Goal: Use online tool/utility: Utilize a website feature to perform a specific function

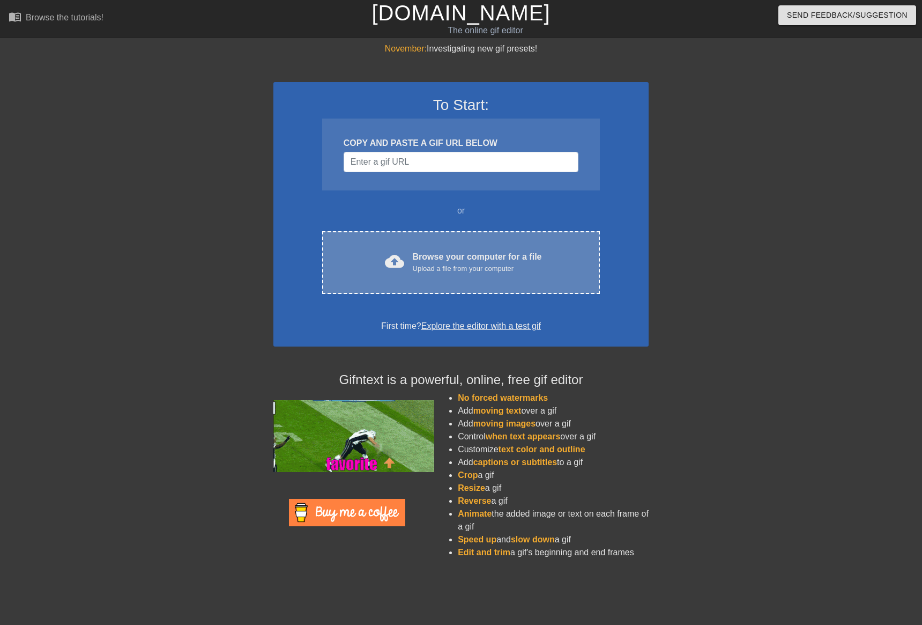
click at [432, 250] on div "Browse your computer for a file Upload a file from your computer" at bounding box center [477, 262] width 129 height 24
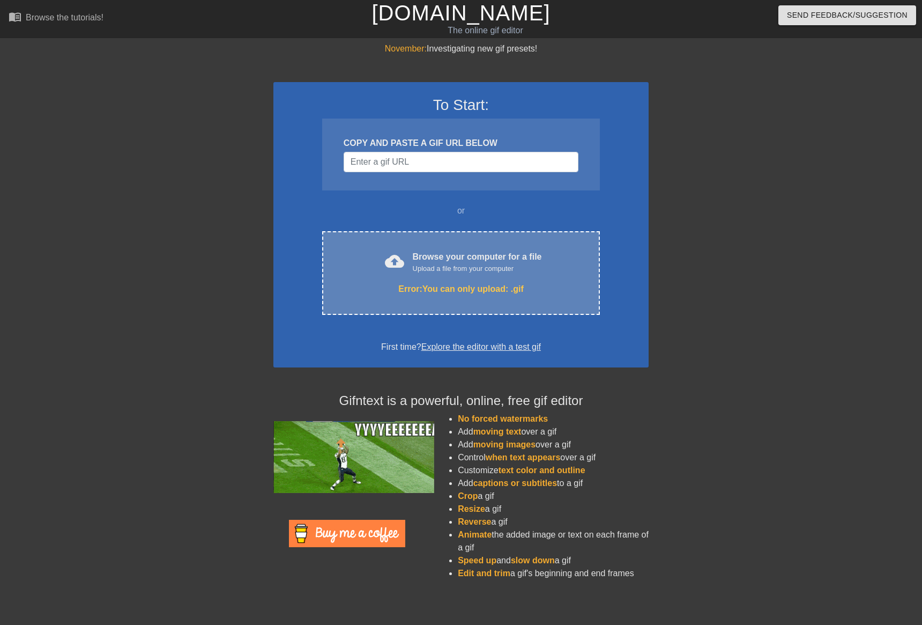
click at [467, 260] on div "Browse your computer for a file Upload a file from your computer" at bounding box center [477, 262] width 129 height 24
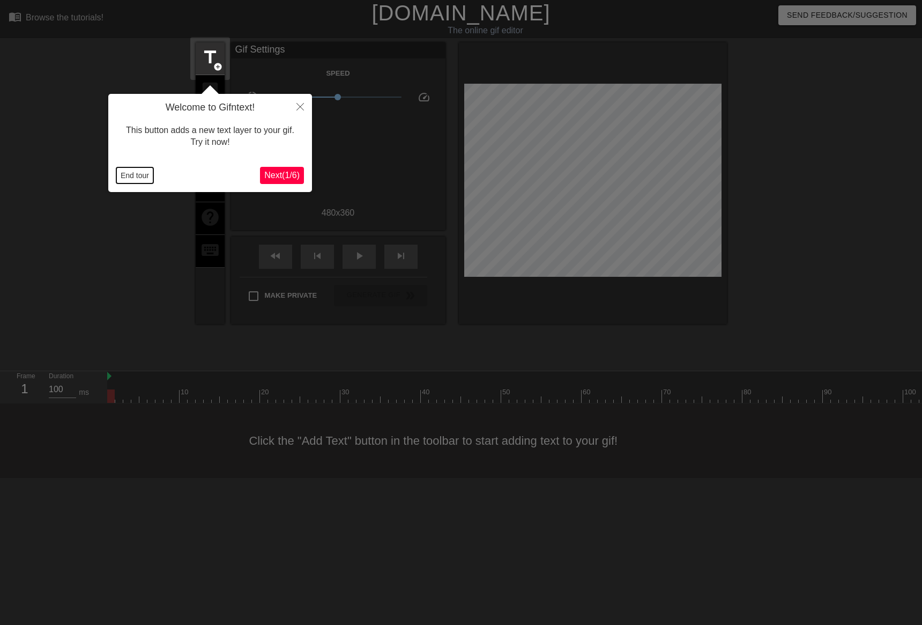
click at [143, 174] on button "End tour" at bounding box center [134, 175] width 37 height 16
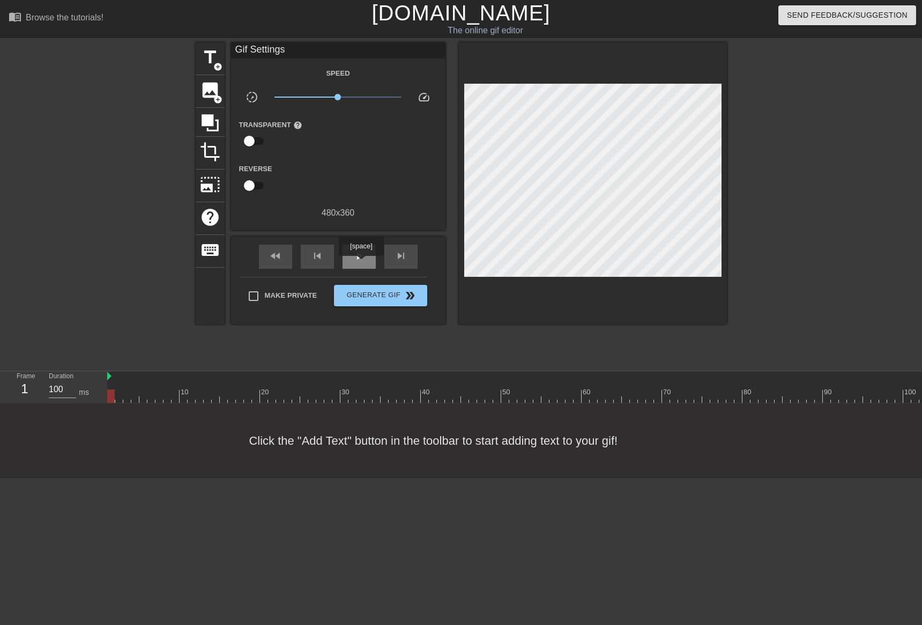
click at [361, 263] on div "play_arrow" at bounding box center [359, 257] width 33 height 24
click at [360, 262] on div "pause" at bounding box center [359, 257] width 33 height 24
click at [286, 262] on div "fast_rewind" at bounding box center [275, 257] width 33 height 24
click at [359, 257] on span "play_arrow" at bounding box center [359, 255] width 13 height 13
click at [362, 257] on span "pause" at bounding box center [359, 255] width 13 height 13
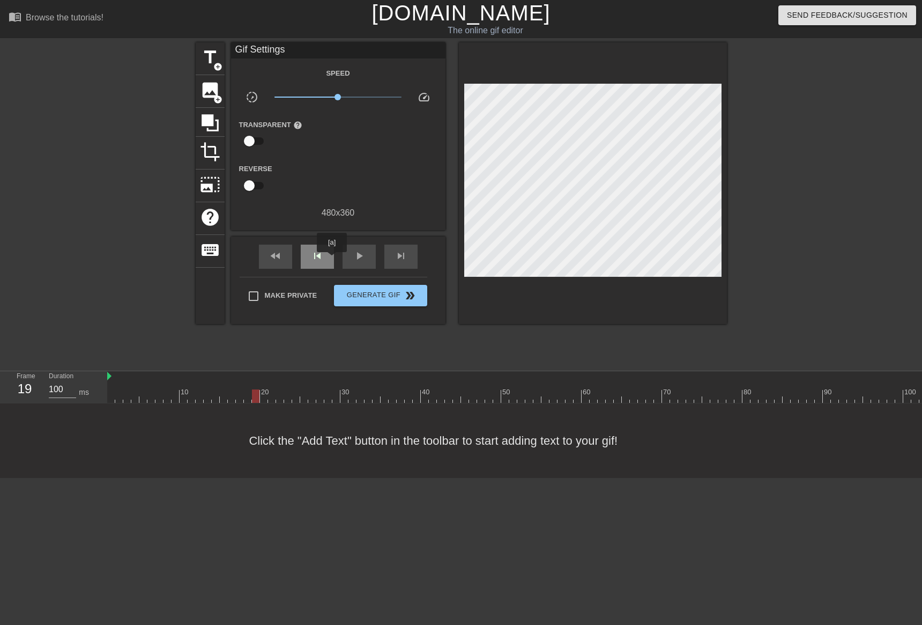
click at [332, 260] on div "skip_previous" at bounding box center [317, 257] width 33 height 24
click at [330, 260] on div "skip_previous" at bounding box center [317, 257] width 33 height 24
click at [362, 258] on span "play_arrow" at bounding box center [359, 255] width 13 height 13
click at [362, 257] on span "pause" at bounding box center [359, 255] width 13 height 13
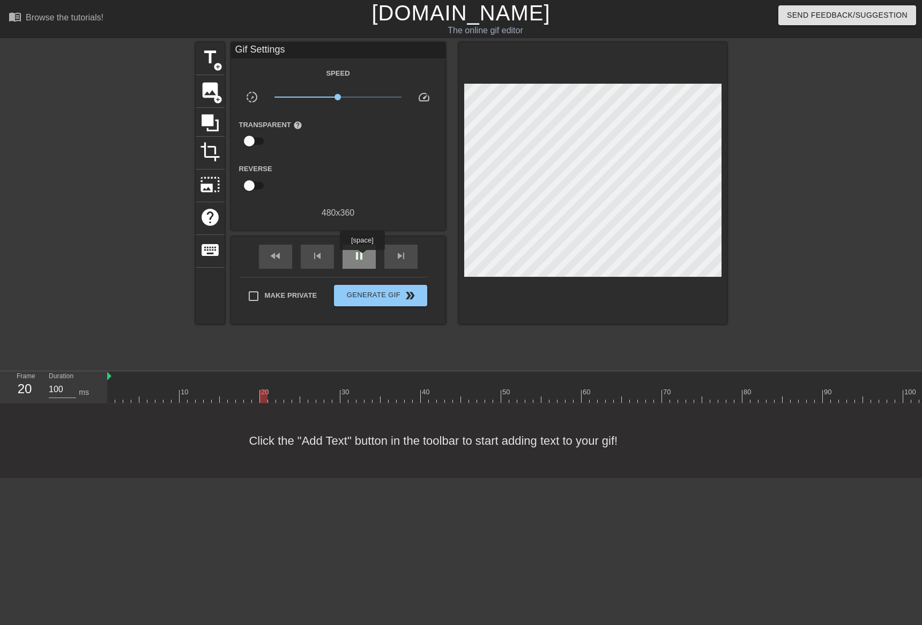
click at [362, 257] on span "pause" at bounding box center [359, 255] width 13 height 13
click at [362, 257] on span "play_arrow" at bounding box center [359, 255] width 13 height 13
click at [362, 257] on span "pause" at bounding box center [359, 255] width 13 height 13
click at [362, 257] on span "play_arrow" at bounding box center [359, 255] width 13 height 13
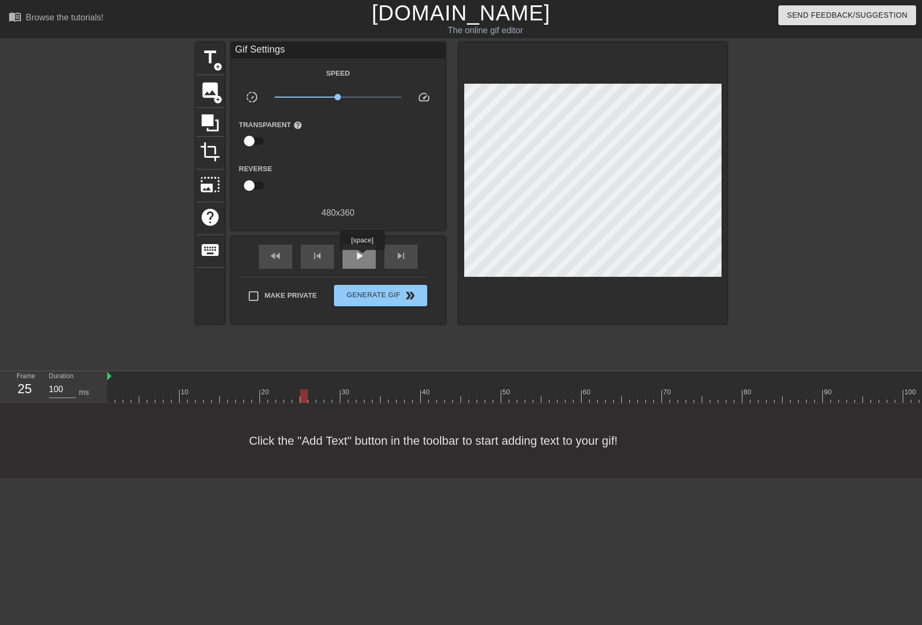
click at [362, 257] on span "play_arrow" at bounding box center [359, 255] width 13 height 13
click at [362, 257] on span "pause" at bounding box center [359, 255] width 13 height 13
click at [362, 257] on span "play_arrow" at bounding box center [359, 255] width 13 height 13
click at [362, 257] on span "pause" at bounding box center [359, 255] width 13 height 13
click at [362, 257] on span "play_arrow" at bounding box center [359, 255] width 13 height 13
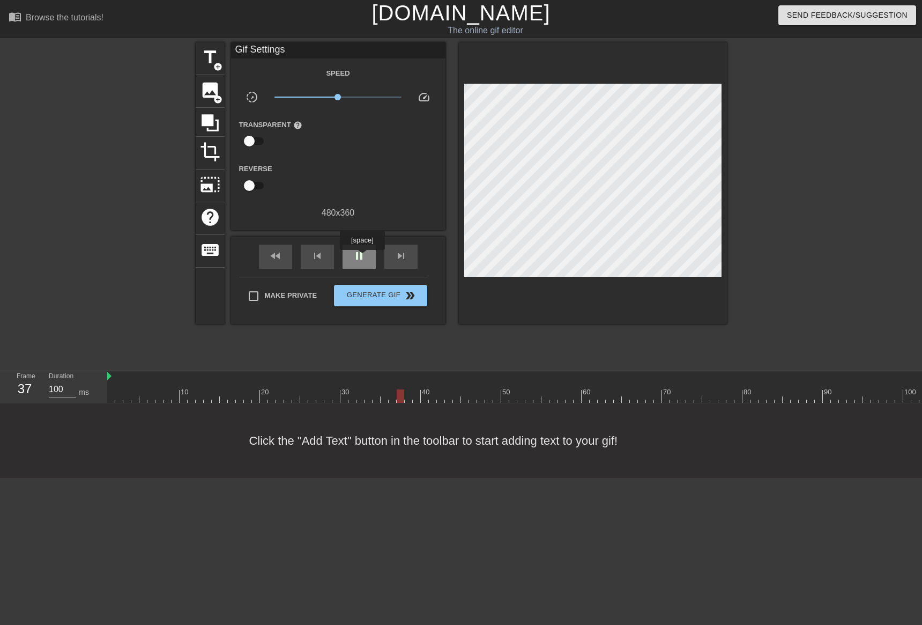
click at [362, 257] on span "pause" at bounding box center [359, 255] width 13 height 13
click at [348, 261] on div "play_arrow" at bounding box center [359, 257] width 33 height 24
click at [350, 261] on div "pause" at bounding box center [359, 257] width 33 height 24
click at [364, 262] on div "play_arrow" at bounding box center [359, 257] width 33 height 24
click at [364, 262] on div "pause" at bounding box center [359, 257] width 33 height 24
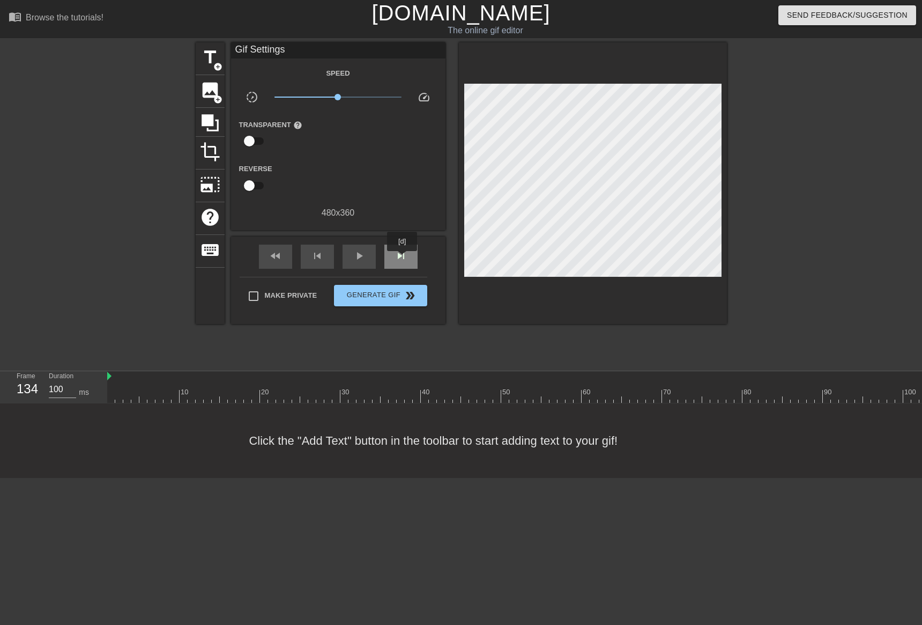
click at [403, 258] on span "skip_next" at bounding box center [401, 255] width 13 height 13
click at [280, 251] on span "fast_rewind" at bounding box center [275, 255] width 13 height 13
click at [359, 256] on span "play_arrow" at bounding box center [359, 255] width 13 height 13
click at [359, 255] on span "pause" at bounding box center [359, 255] width 13 height 13
click at [288, 264] on div "fast_rewind" at bounding box center [275, 257] width 33 height 24
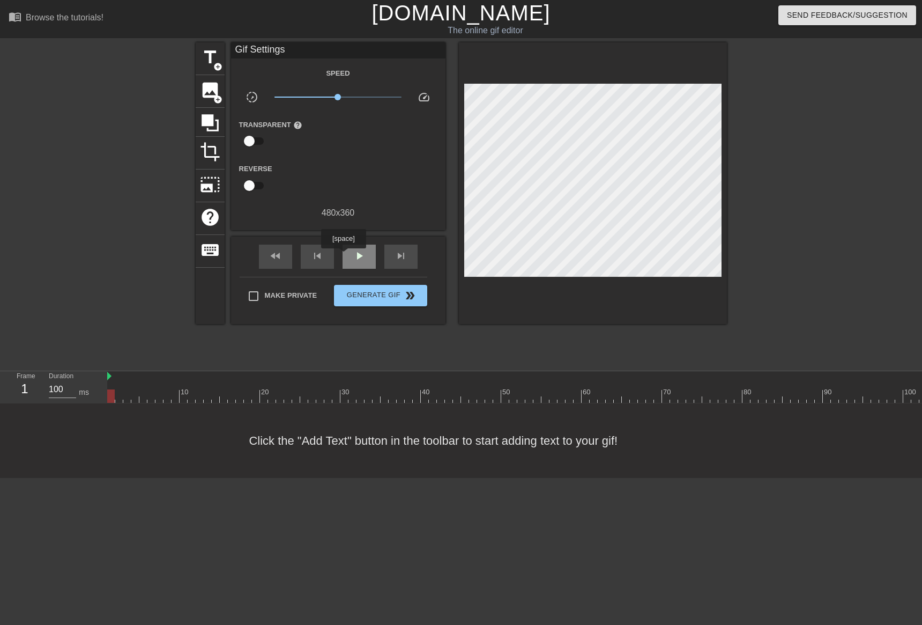
click at [347, 255] on div "play_arrow" at bounding box center [359, 257] width 33 height 24
click at [355, 253] on span "pause" at bounding box center [359, 255] width 13 height 13
click at [355, 253] on span "play_arrow" at bounding box center [359, 255] width 13 height 13
click at [355, 253] on span "pause" at bounding box center [359, 255] width 13 height 13
click at [251, 384] on div at bounding box center [248, 388] width 8 height 13
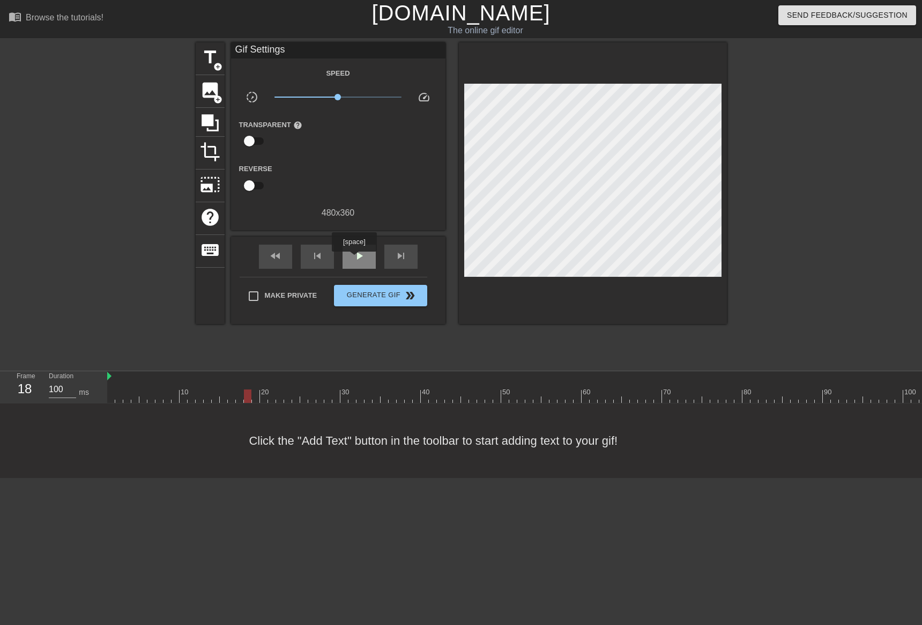
click at [354, 259] on span "play_arrow" at bounding box center [359, 255] width 13 height 13
click at [731, 390] on div at bounding box center [698, 395] width 1182 height 13
click at [365, 261] on span "play_arrow" at bounding box center [359, 255] width 13 height 13
click at [365, 255] on span "pause" at bounding box center [359, 255] width 13 height 13
click at [395, 254] on span "skip_next" at bounding box center [401, 255] width 13 height 13
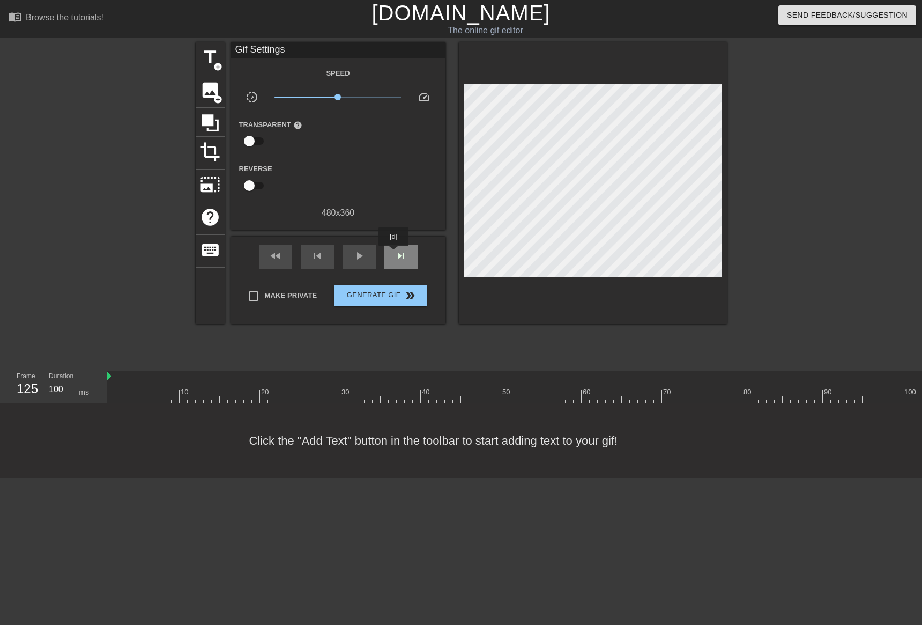
click at [395, 254] on span "skip_next" at bounding box center [401, 255] width 13 height 13
click at [396, 255] on span "skip_next" at bounding box center [401, 255] width 13 height 13
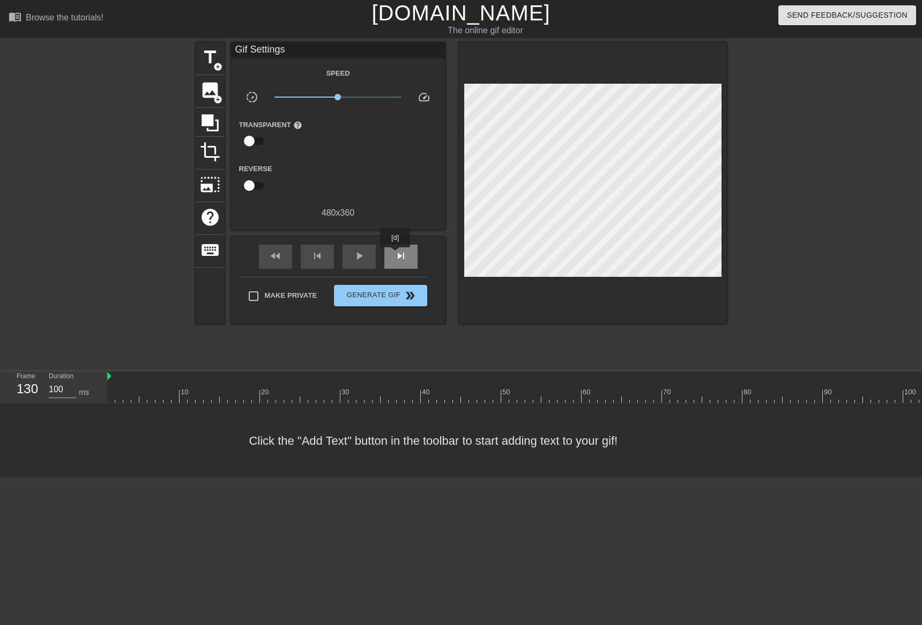
click at [396, 255] on span "skip_next" at bounding box center [401, 255] width 13 height 13
click at [323, 259] on span "skip_previous" at bounding box center [317, 255] width 13 height 13
click at [323, 258] on span "skip_previous" at bounding box center [317, 255] width 13 height 13
click at [403, 254] on span "skip_next" at bounding box center [401, 255] width 13 height 13
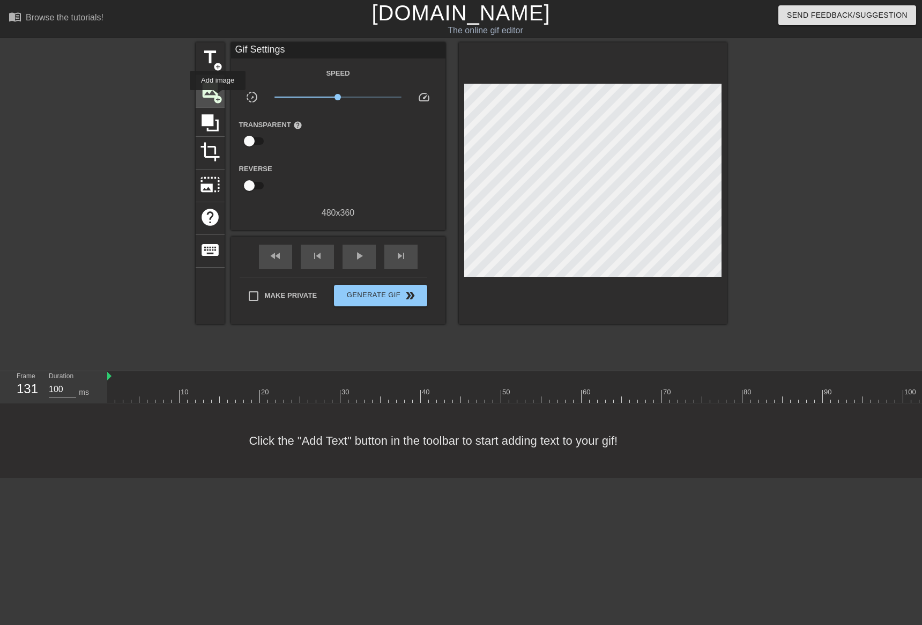
click at [218, 98] on span "add_circle" at bounding box center [217, 99] width 9 height 9
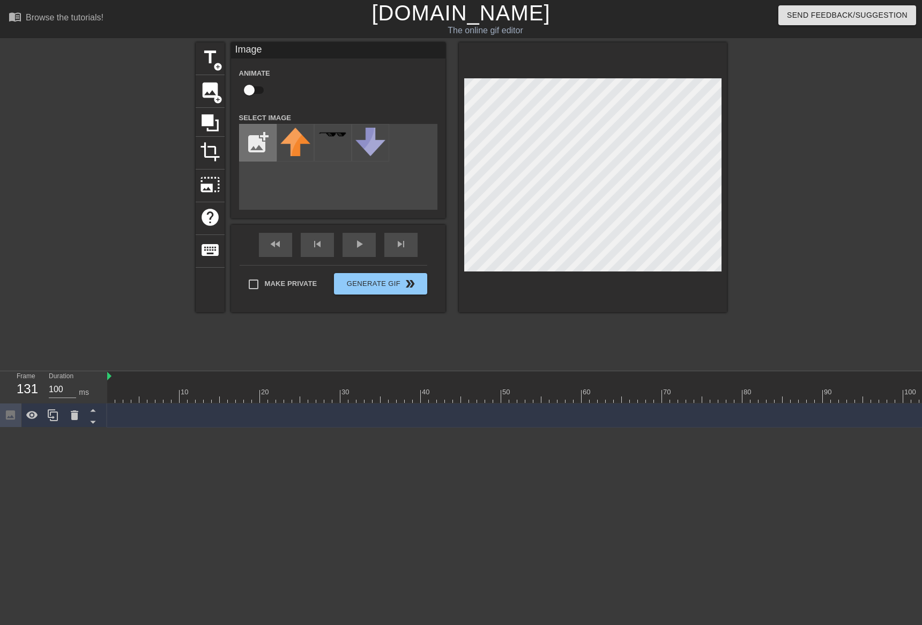
click at [252, 131] on input "file" at bounding box center [258, 142] width 36 height 36
type input "C:\fakepath\birdo no wordso.png"
click at [290, 149] on img at bounding box center [295, 142] width 30 height 29
click at [263, 93] on input "checkbox" at bounding box center [249, 90] width 61 height 20
checkbox input "true"
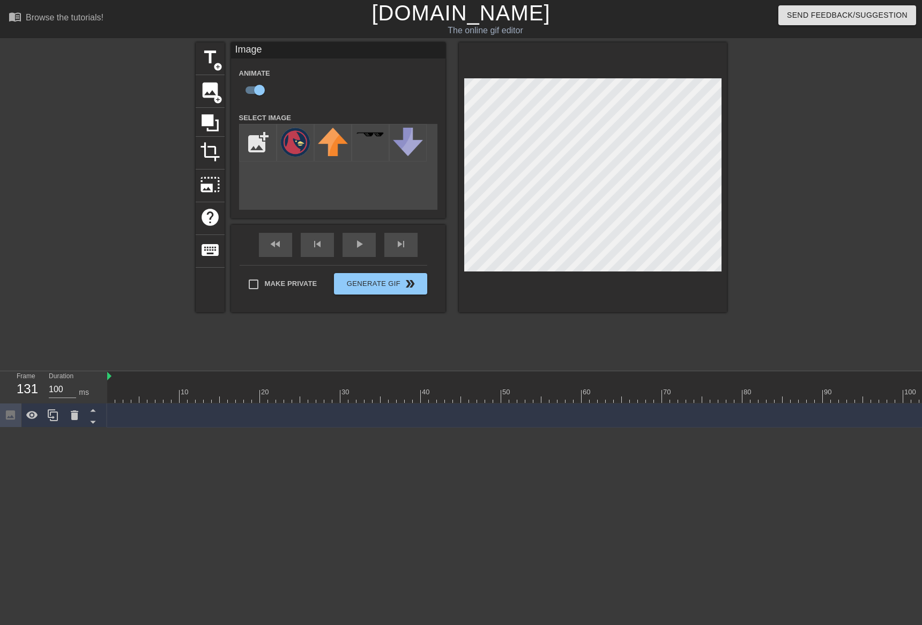
drag, startPoint x: 361, startPoint y: 90, endPoint x: 373, endPoint y: 93, distance: 12.7
click at [362, 91] on div "Animate" at bounding box center [338, 83] width 214 height 34
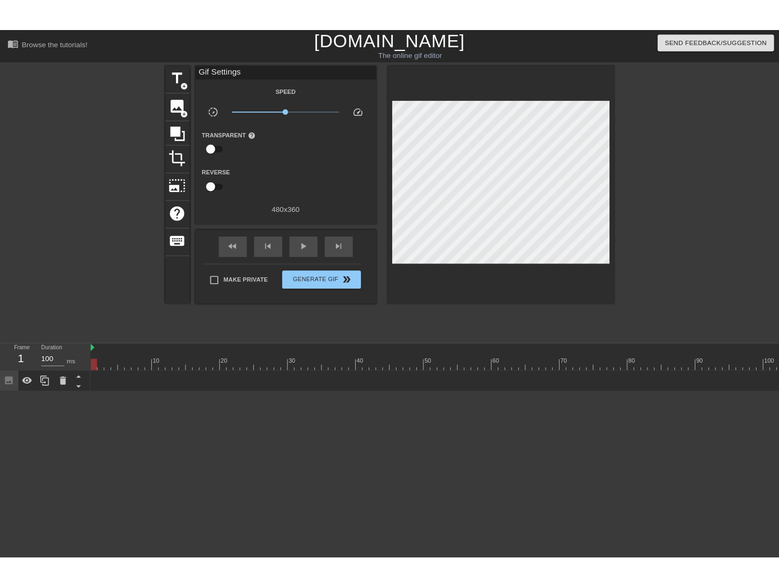
scroll to position [0, 370]
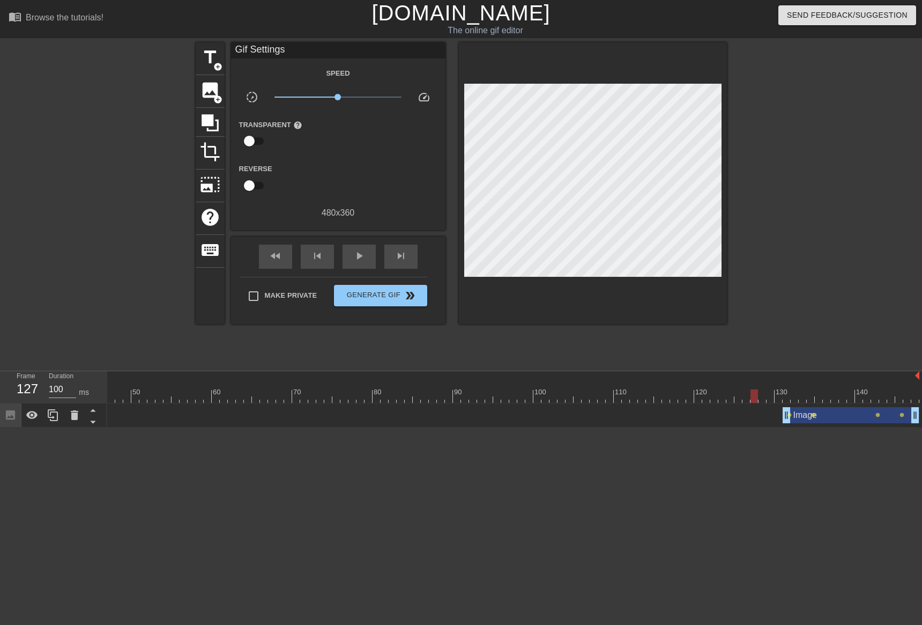
click at [757, 390] on div at bounding box center [328, 395] width 1182 height 13
click at [368, 257] on div "play_arrow" at bounding box center [359, 257] width 33 height 24
click at [368, 257] on div "pause" at bounding box center [359, 257] width 33 height 24
click at [505, 389] on div "10 20 30 40 50 60 70 80 90 100 110 120 130 140" at bounding box center [328, 387] width 1182 height 32
click at [216, 91] on span "image" at bounding box center [210, 90] width 20 height 20
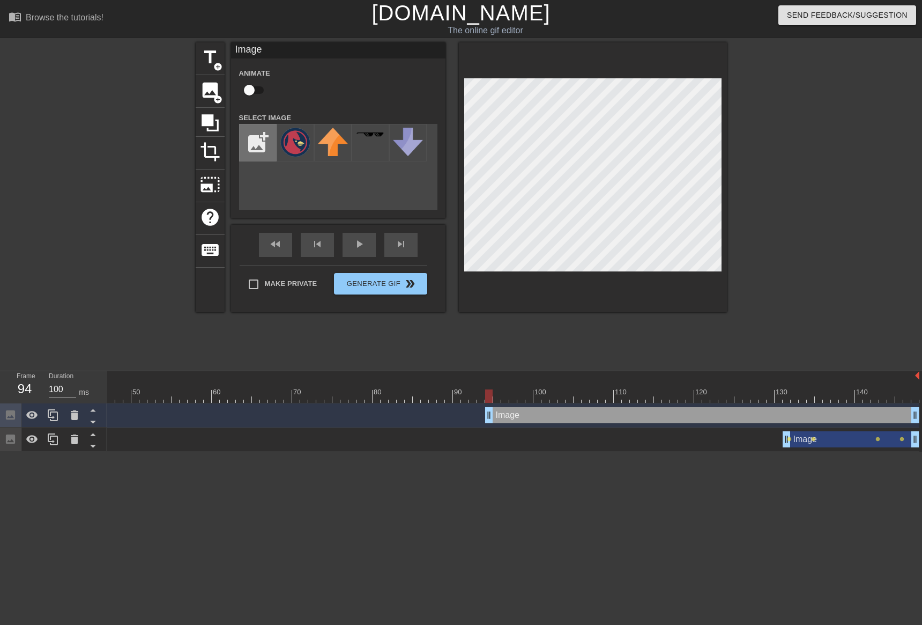
click at [248, 124] on input "file" at bounding box center [258, 142] width 36 height 36
type input "C:\fakepath\San_Francisco_Giants_logo.png"
click at [308, 153] on img at bounding box center [295, 148] width 30 height 41
click at [259, 89] on input "checkbox" at bounding box center [249, 90] width 61 height 20
checkbox input "true"
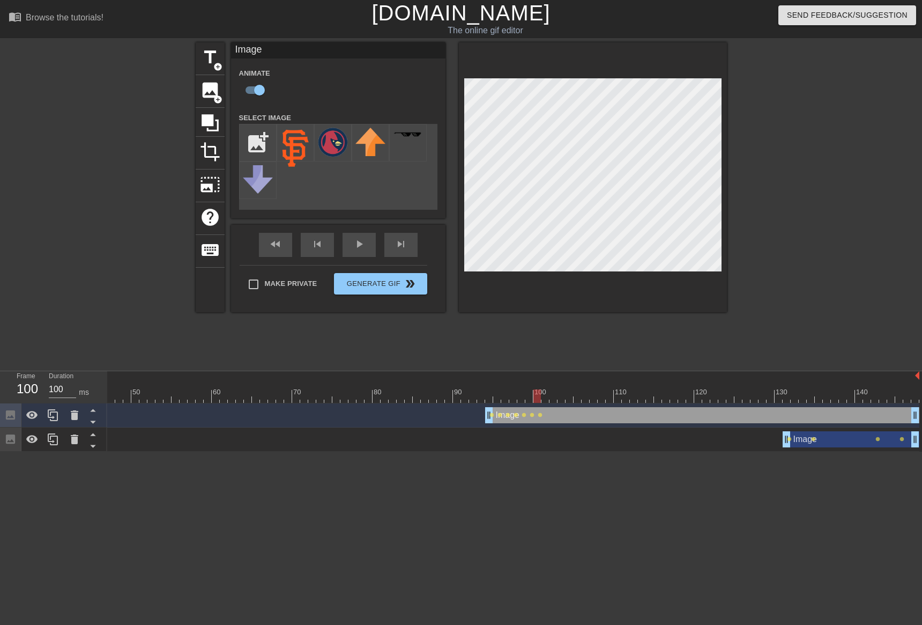
click at [558, 287] on div at bounding box center [593, 177] width 268 height 270
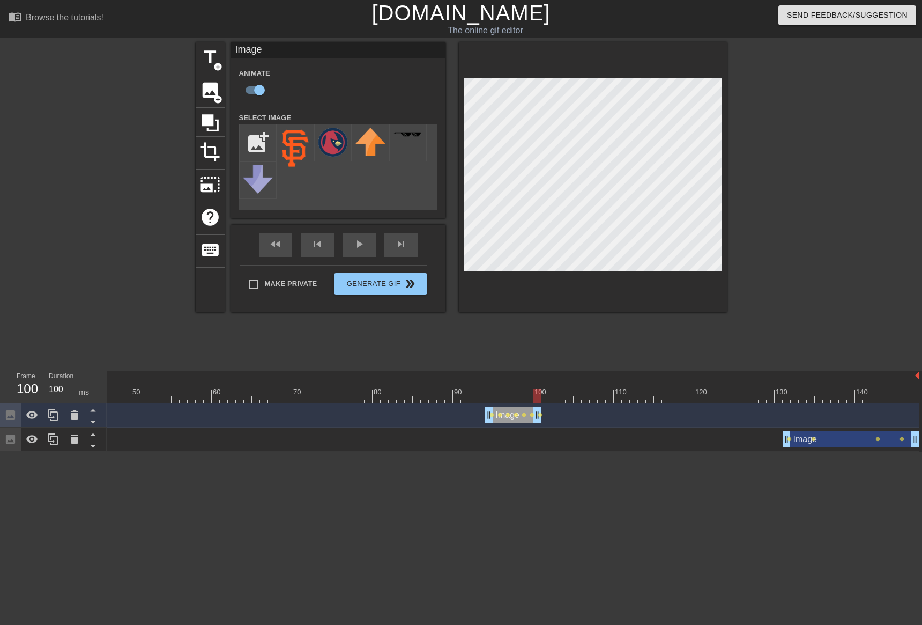
drag, startPoint x: 915, startPoint y: 415, endPoint x: 541, endPoint y: 383, distance: 376.1
click at [541, 383] on div "10 20 30 40 50 60 70 80 90 100 110 120 130 140 Image drag_handle drag_handle le…" at bounding box center [514, 411] width 815 height 80
click at [479, 396] on div at bounding box center [328, 395] width 1182 height 13
click at [543, 275] on div at bounding box center [593, 177] width 268 height 270
click at [479, 388] on div at bounding box center [479, 392] width 2 height 11
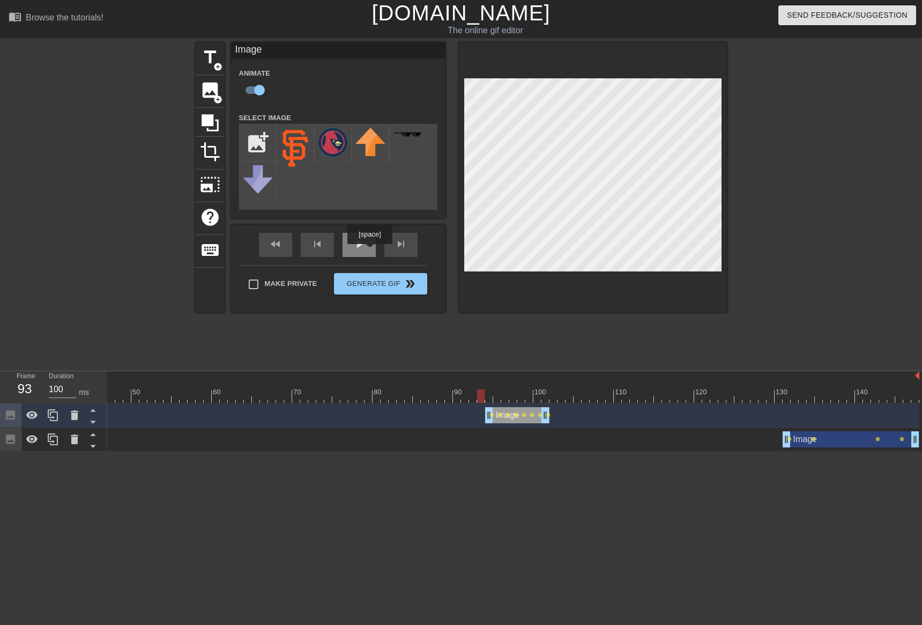
click at [368, 249] on div "play_arrow" at bounding box center [359, 245] width 33 height 24
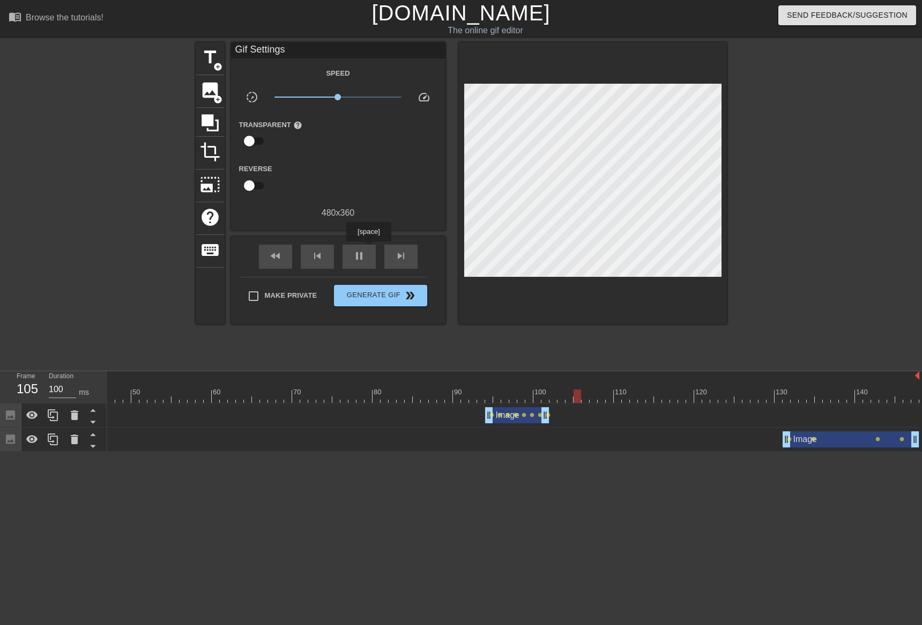
drag, startPoint x: 368, startPoint y: 249, endPoint x: 376, endPoint y: 246, distance: 8.5
click at [369, 248] on div "pause" at bounding box center [359, 257] width 33 height 24
click at [550, 414] on span "lens" at bounding box center [548, 414] width 5 height 5
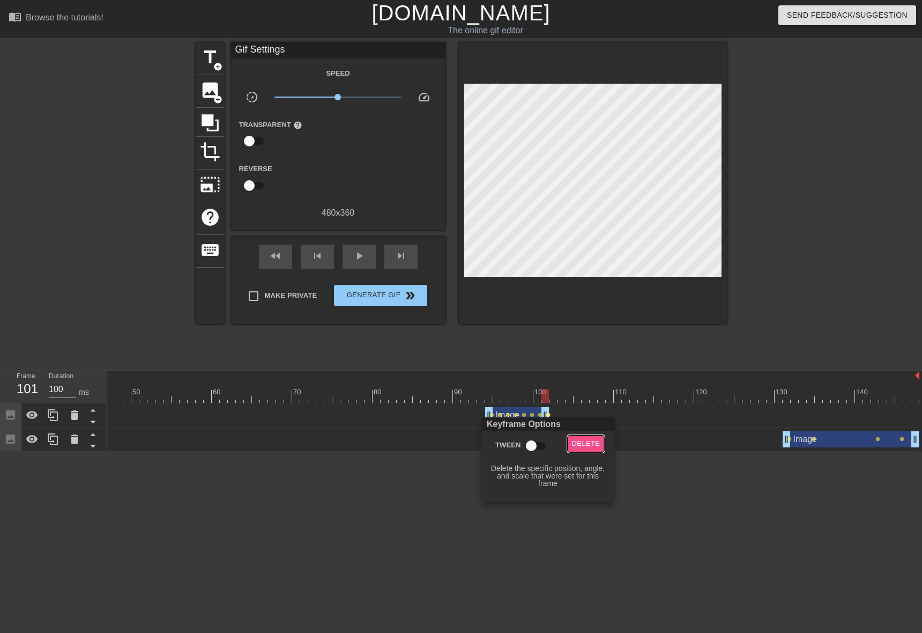
click at [578, 440] on span "Delete" at bounding box center [586, 444] width 28 height 12
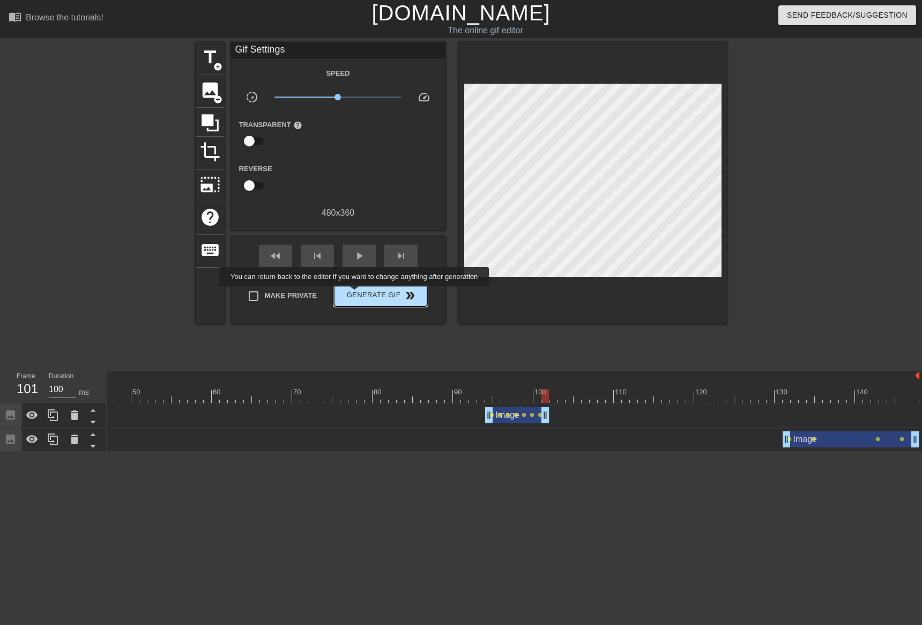
click at [356, 294] on span "Generate Gif double_arrow" at bounding box center [380, 295] width 84 height 13
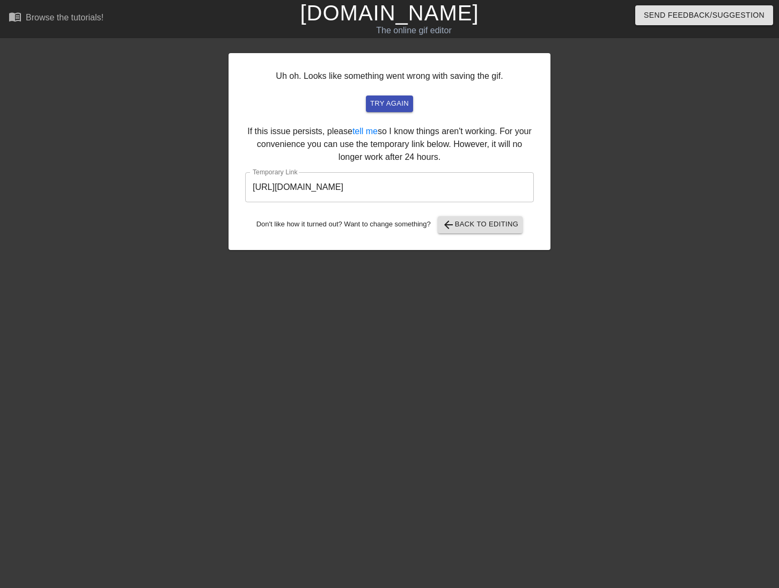
drag, startPoint x: 462, startPoint y: 194, endPoint x: 452, endPoint y: 189, distance: 10.8
click at [462, 194] on input "https://www.gifntext.com/temp_generations/nfJGv5eh.gif" at bounding box center [389, 187] width 288 height 30
click at [451, 189] on input "https://www.gifntext.com/temp_generations/nfJGv5eh.gif" at bounding box center [389, 187] width 288 height 30
click at [450, 188] on input "https://www.gifntext.com/temp_generations/nfJGv5eh.gif" at bounding box center [389, 187] width 288 height 30
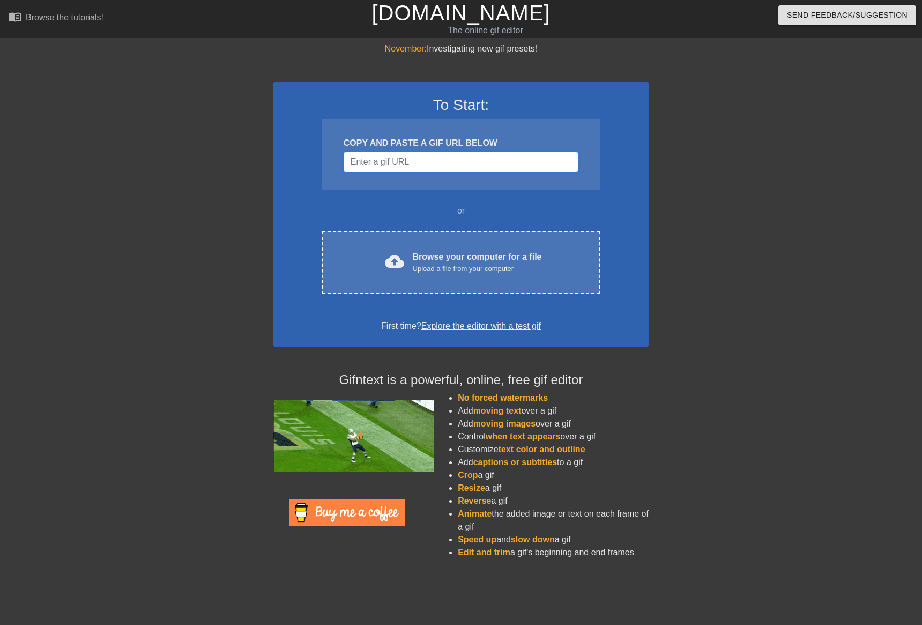
click at [386, 172] on input "Username" at bounding box center [461, 162] width 235 height 20
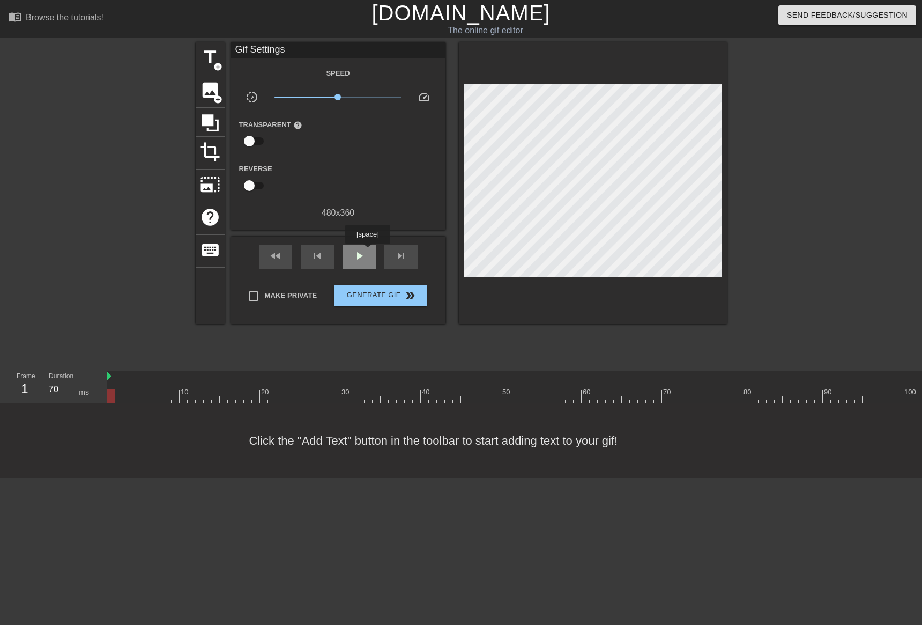
click at [367, 251] on div "play_arrow" at bounding box center [359, 257] width 33 height 24
click at [365, 251] on div "pause" at bounding box center [359, 257] width 33 height 24
click at [314, 254] on span "skip_previous" at bounding box center [317, 255] width 13 height 13
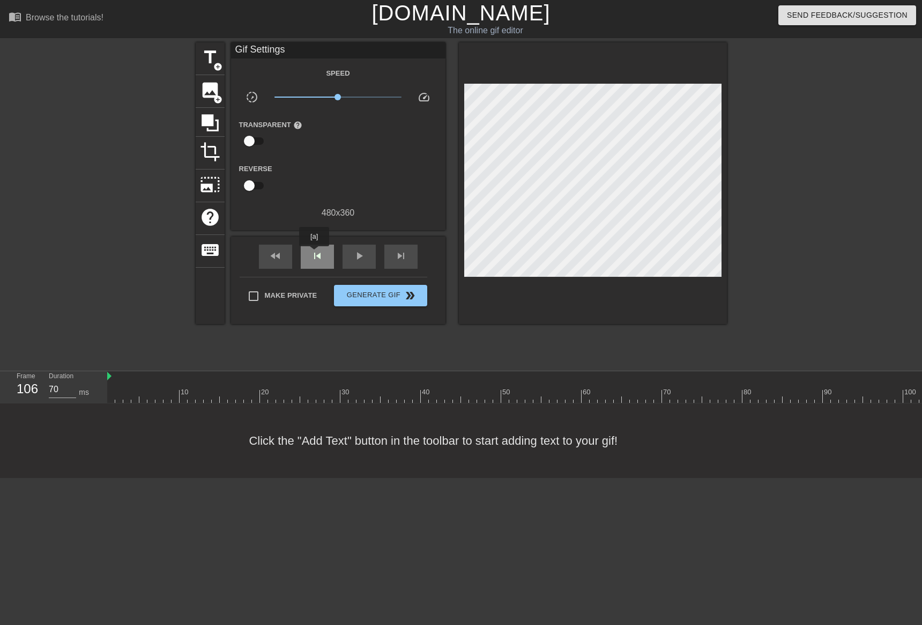
click at [314, 254] on span "skip_previous" at bounding box center [317, 255] width 13 height 13
click at [315, 254] on span "skip_previous" at bounding box center [317, 255] width 13 height 13
click at [314, 254] on span "skip_previous" at bounding box center [317, 255] width 13 height 13
click at [313, 254] on span "skip_previous" at bounding box center [317, 255] width 13 height 13
click at [391, 255] on div "skip_next" at bounding box center [400, 257] width 33 height 24
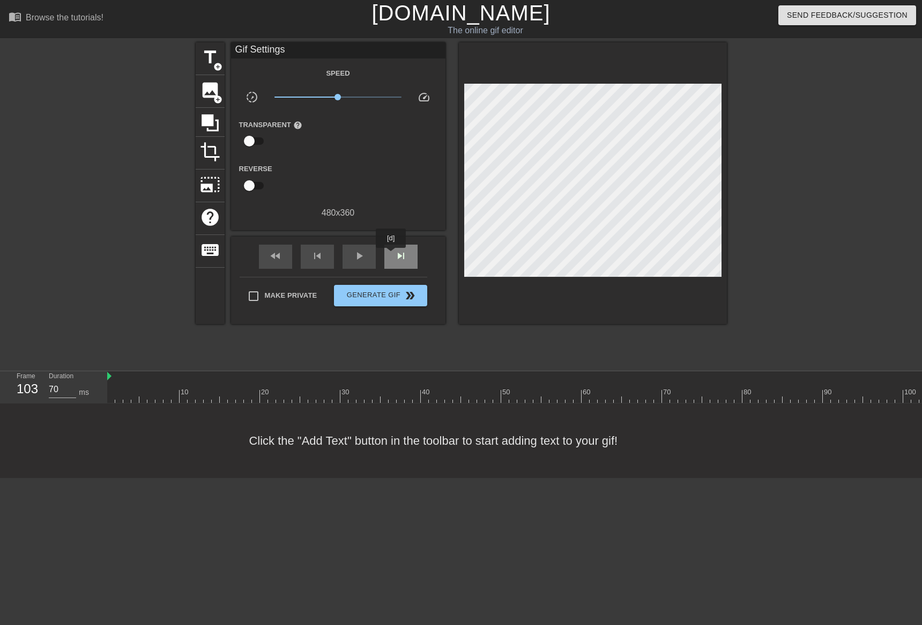
click at [393, 256] on div "skip_next" at bounding box center [400, 257] width 33 height 24
click at [217, 60] on span "title" at bounding box center [210, 57] width 20 height 20
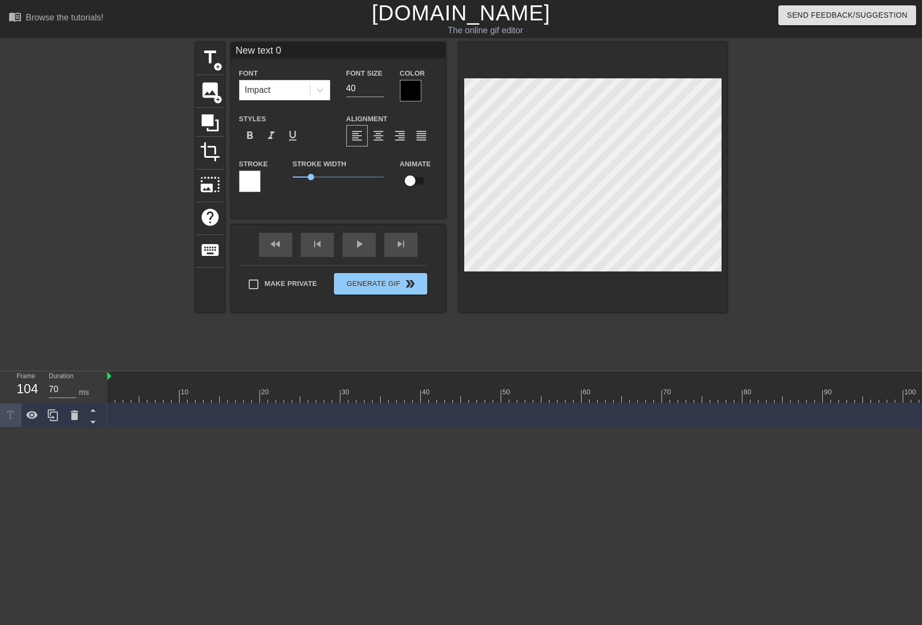
scroll to position [2, 3]
type input "{"
type textarea "{"
type input "{"
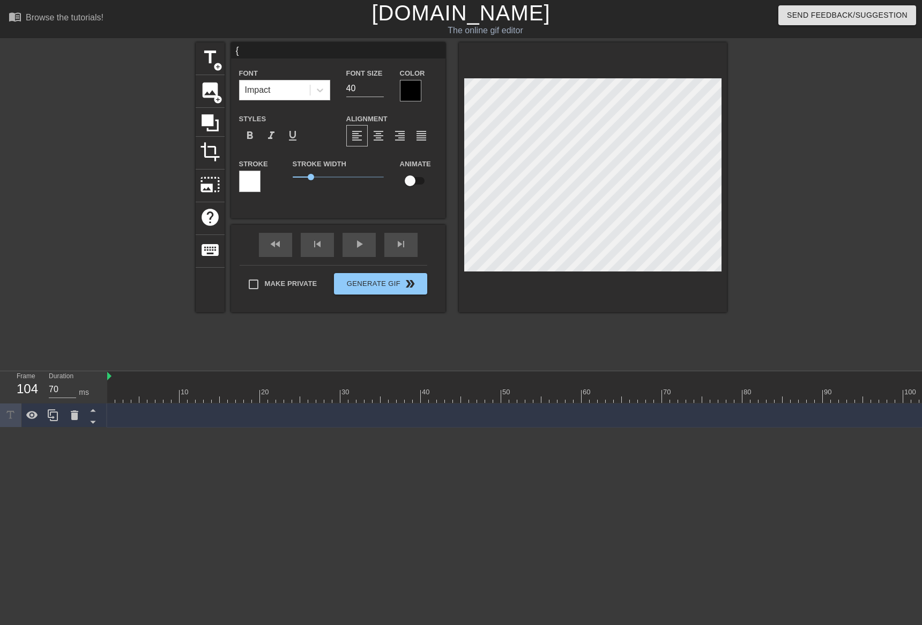
type textarea "{"
type input "{E"
type textarea "{E"
type input "{El"
type textarea "{El"
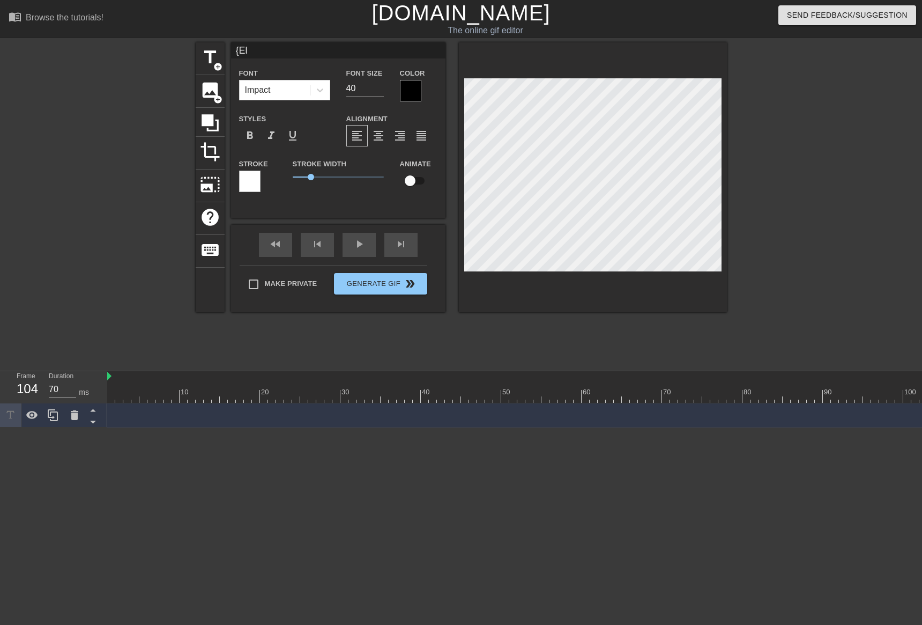
type input "{E"
type textarea "{E"
type input "{"
type textarea "{"
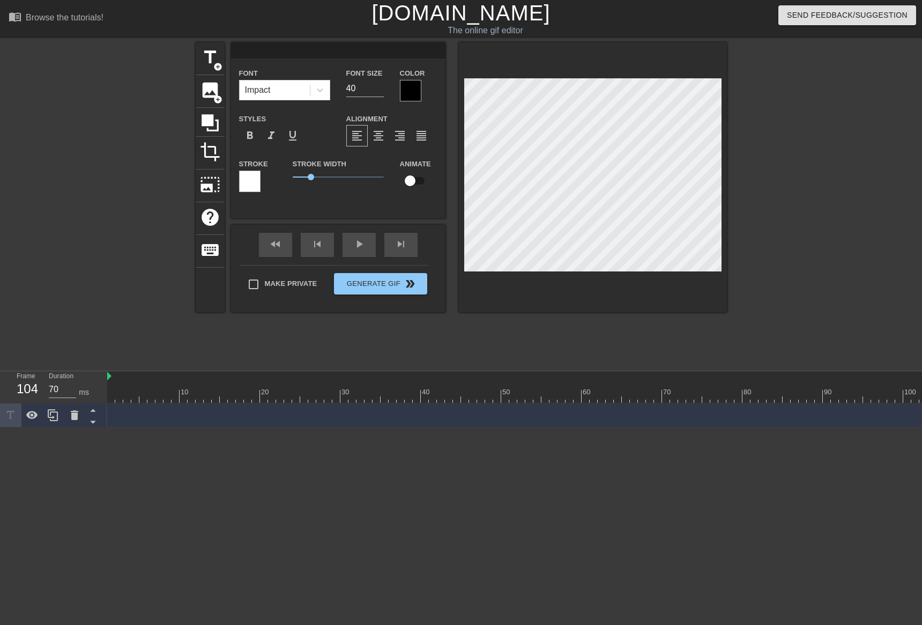
type input "["
type textarea "["
type input "[E"
type textarea "[E"
type input "[El"
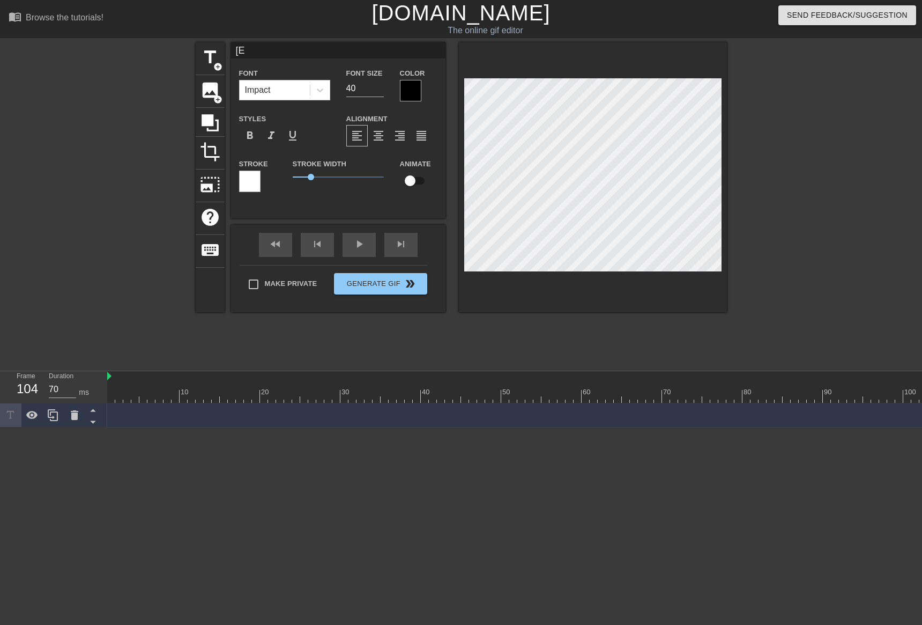
type textarea "[El"
type input "[[PERSON_NAME]"
type textarea "[[PERSON_NAME]"
type input "[Elim"
type textarea "[Elim"
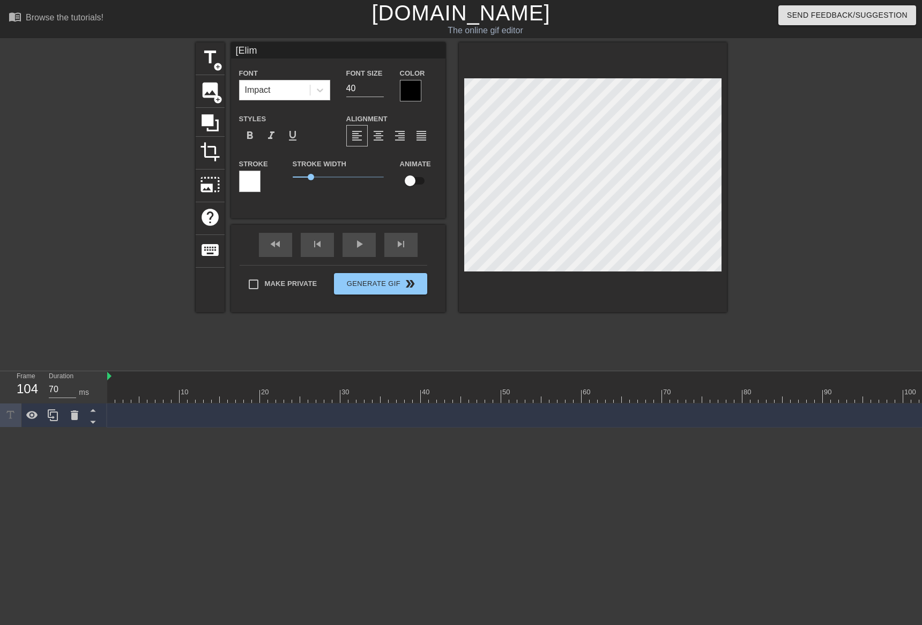
type input "[[PERSON_NAME]"
type textarea "[[PERSON_NAME]"
type input "[Elimin"
type textarea "[Elimin"
type input "[Elimina"
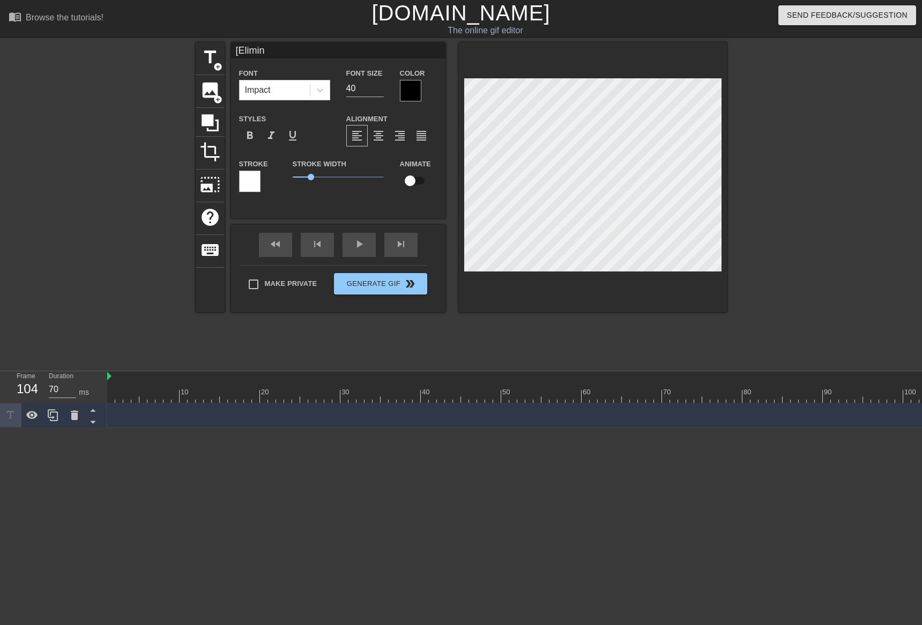
type textarea "[Elimina"
type input "[Eliminat"
type textarea "[Eliminat"
type input "[Eliminate"
type textarea "[Eliminate"
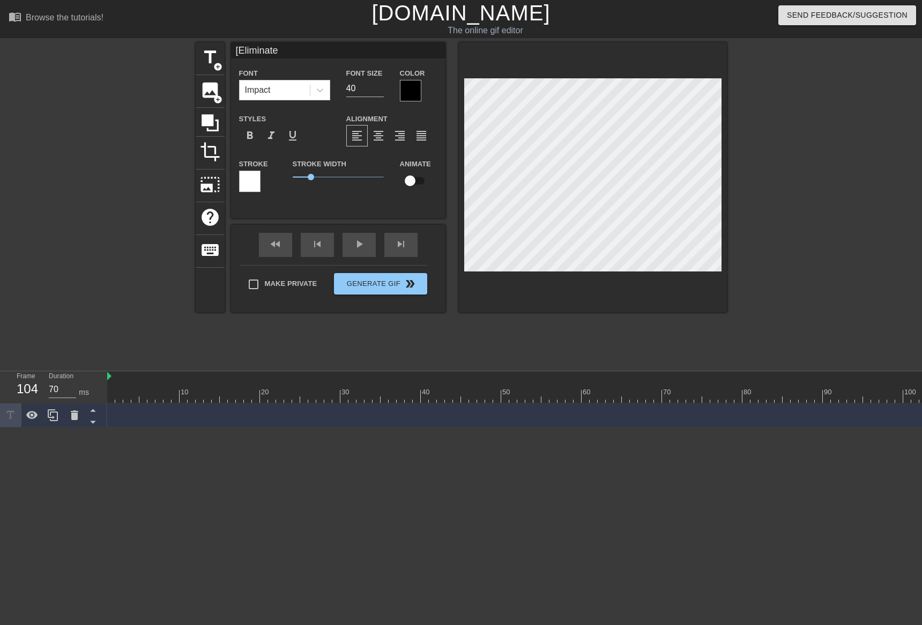
type input "[Eliminated"
type textarea "[Eliminated"
type input "[Eliminated."
type textarea "[Eliminated."
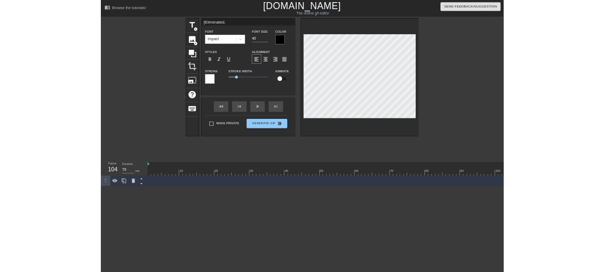
scroll to position [1, 3]
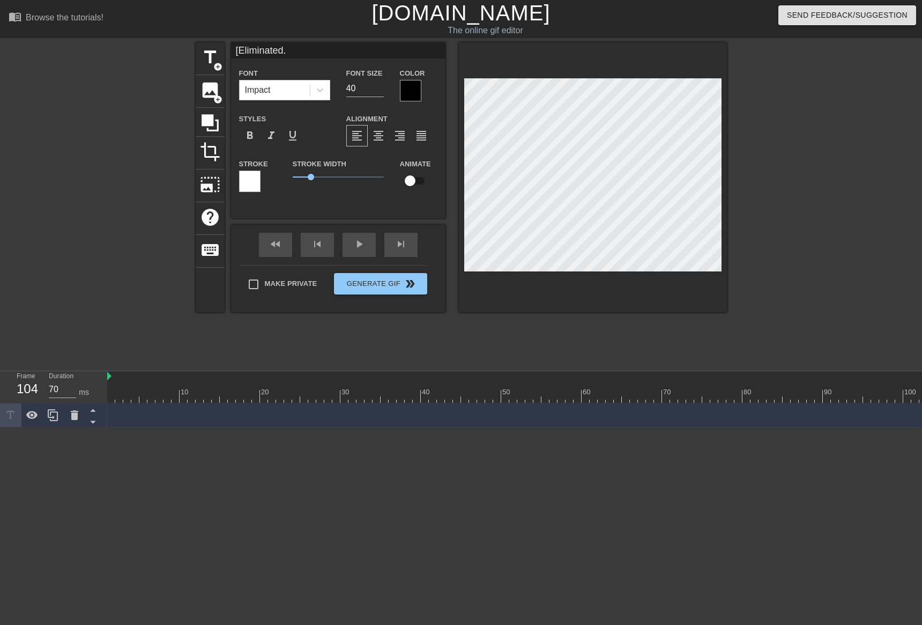
type input "[Eliminated.]"
type textarea "[Eliminated.]"
drag, startPoint x: 592, startPoint y: 316, endPoint x: 594, endPoint y: 279, distance: 37.6
click at [592, 315] on div "title add_circle image add_circle crop photo_size_select_large help keyboard [E…" at bounding box center [461, 203] width 531 height 322
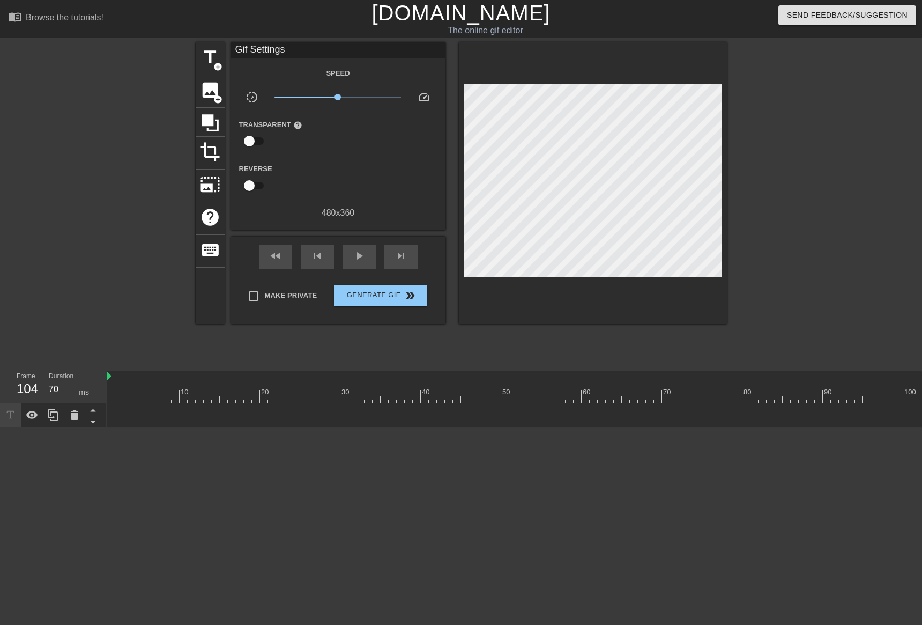
click at [595, 272] on div at bounding box center [593, 183] width 268 height 282
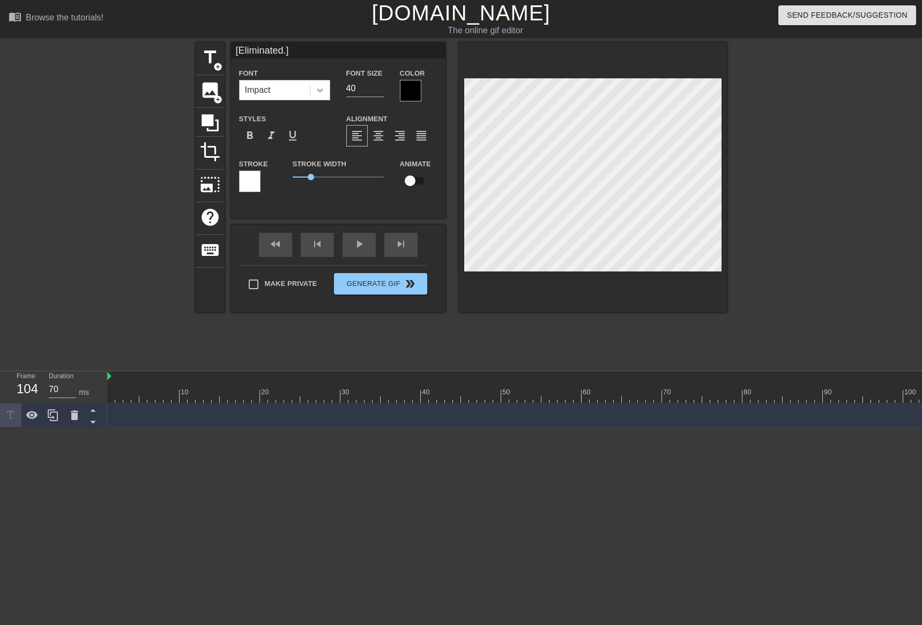
drag, startPoint x: 352, startPoint y: 85, endPoint x: 321, endPoint y: 91, distance: 31.7
click at [325, 90] on div "Font Impact Font Size 40 Color" at bounding box center [338, 83] width 214 height 35
type input "30"
click at [417, 92] on div at bounding box center [410, 90] width 21 height 21
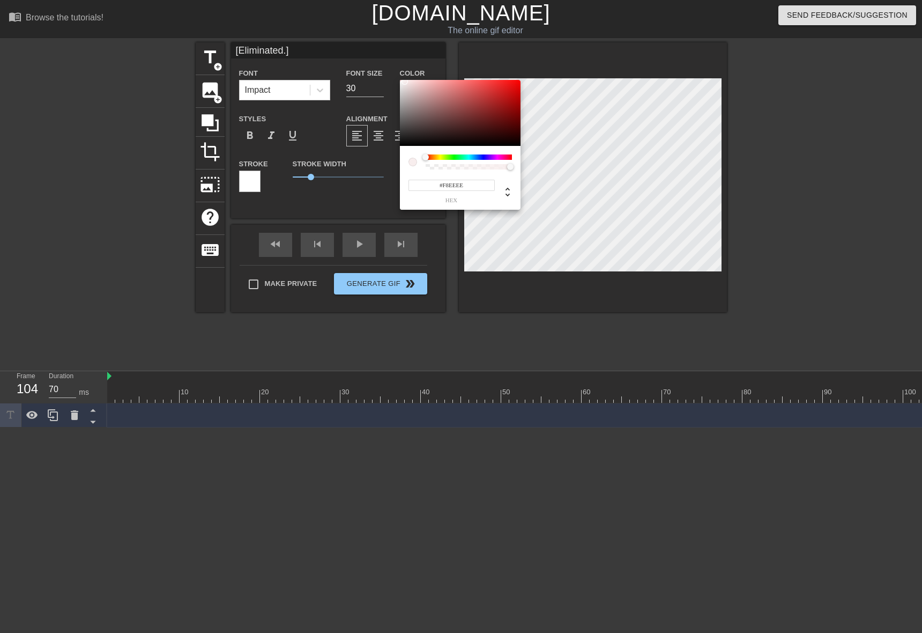
click at [404, 82] on div at bounding box center [460, 113] width 121 height 66
type input "#FAF4F4"
click at [403, 81] on div at bounding box center [405, 81] width 6 height 6
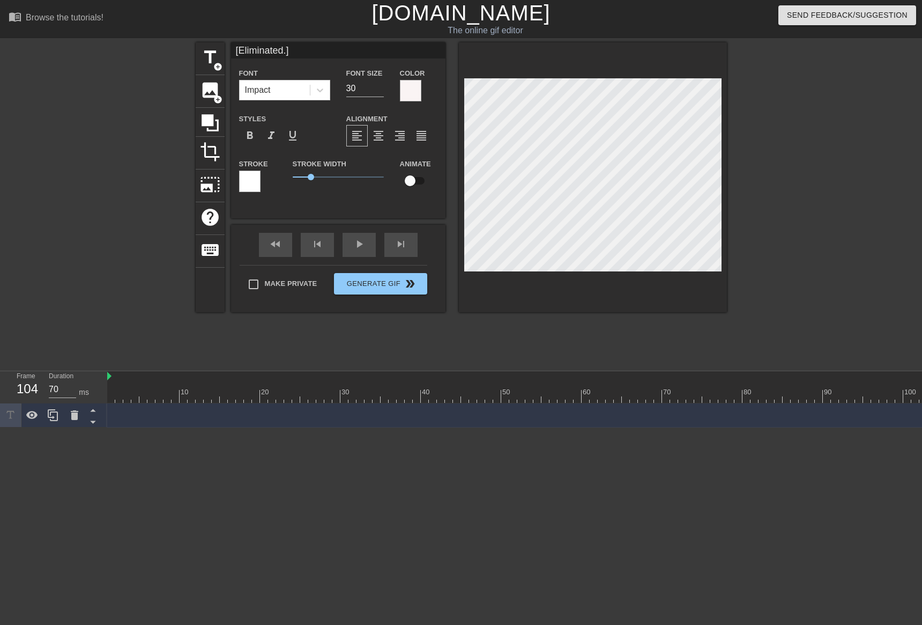
click at [249, 179] on div at bounding box center [249, 181] width 21 height 21
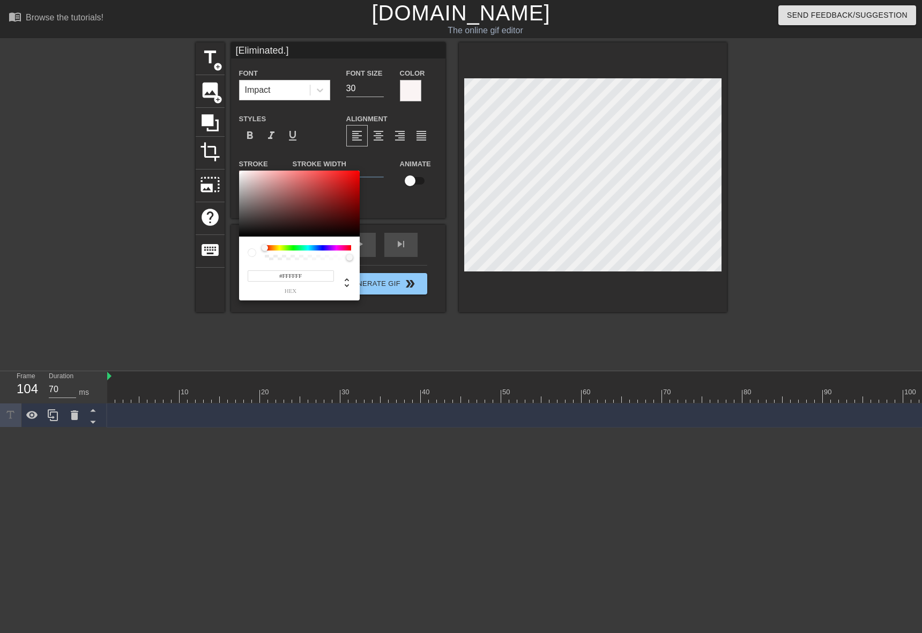
type input "#090909"
click at [242, 234] on div at bounding box center [299, 204] width 121 height 66
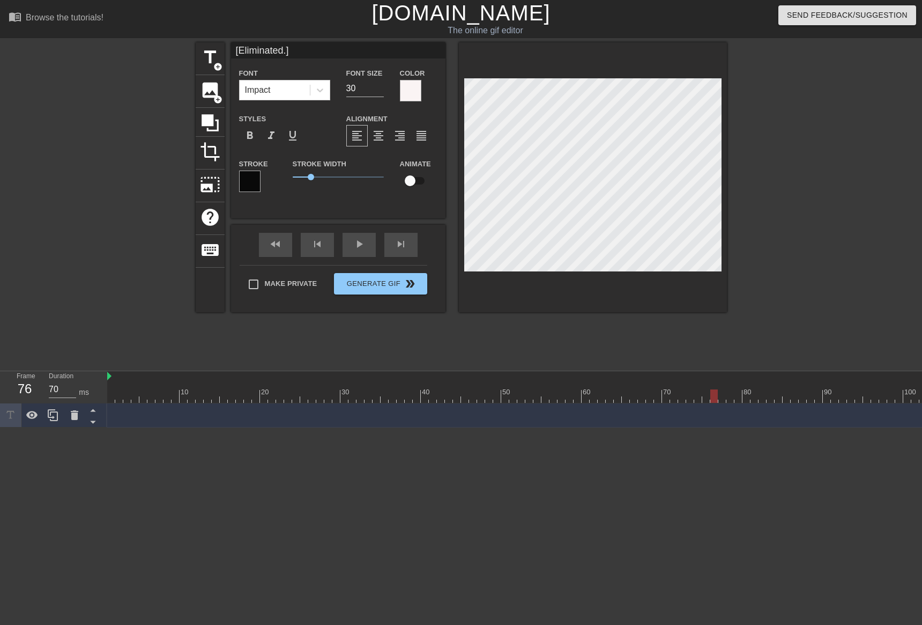
click at [711, 393] on div at bounding box center [589, 395] width 965 height 13
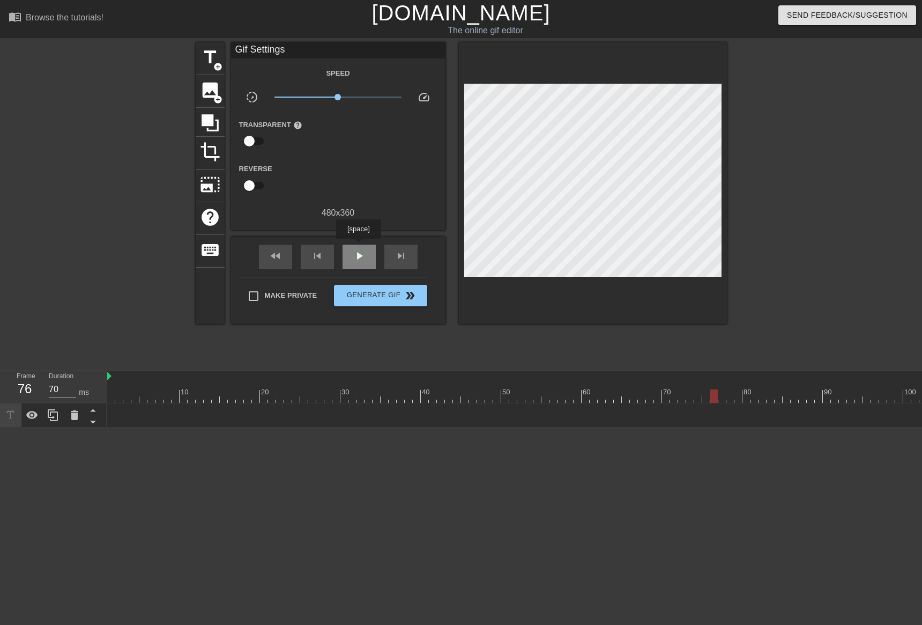
click at [358, 246] on div "play_arrow" at bounding box center [359, 257] width 33 height 24
click at [373, 292] on span "Generate Gif double_arrow" at bounding box center [380, 295] width 84 height 13
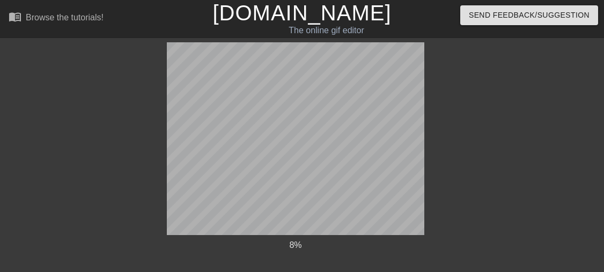
scroll to position [53, 8]
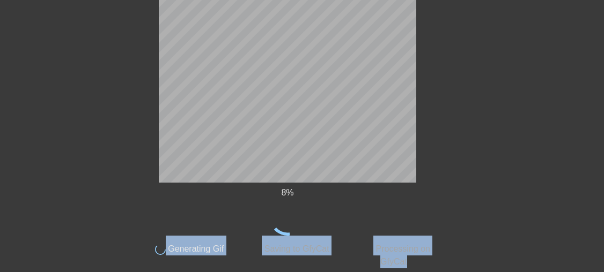
drag, startPoint x: 610, startPoint y: 280, endPoint x: 752, endPoint y: 542, distance: 298.2
click at [596, 273] on html "menu_book Browse the tutorials! [DOMAIN_NAME] The online gif editor Send Feedba…" at bounding box center [294, 110] width 604 height 326
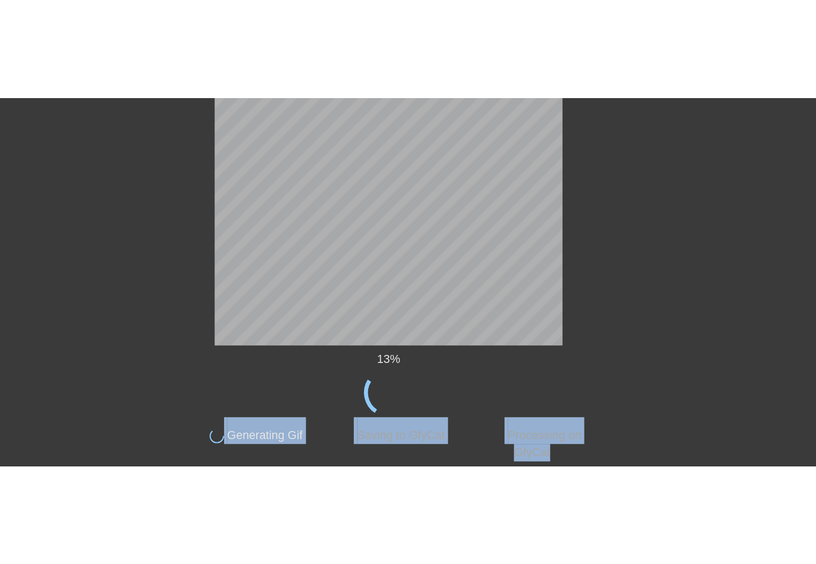
scroll to position [0, 8]
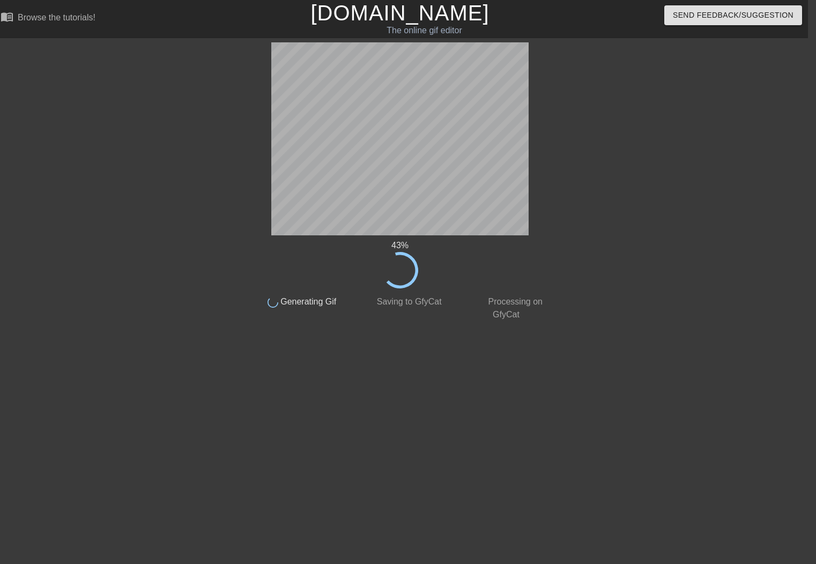
click at [196, 352] on div at bounding box center [155, 203] width 161 height 322
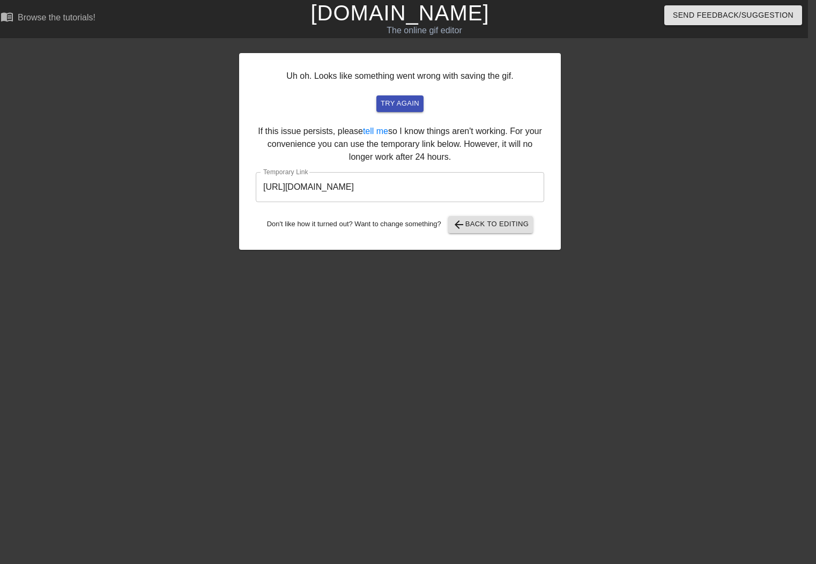
click at [366, 194] on input "[URL][DOMAIN_NAME]" at bounding box center [400, 187] width 288 height 30
